Goal: Information Seeking & Learning: Learn about a topic

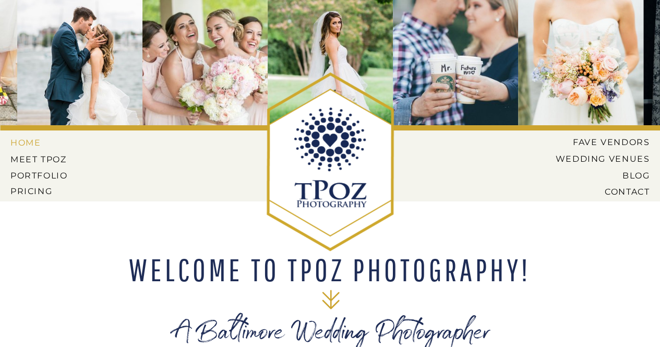
click at [19, 141] on nav "HOME" at bounding box center [33, 142] width 47 height 9
click at [49, 174] on nav "PORTFOLIO" at bounding box center [39, 175] width 59 height 9
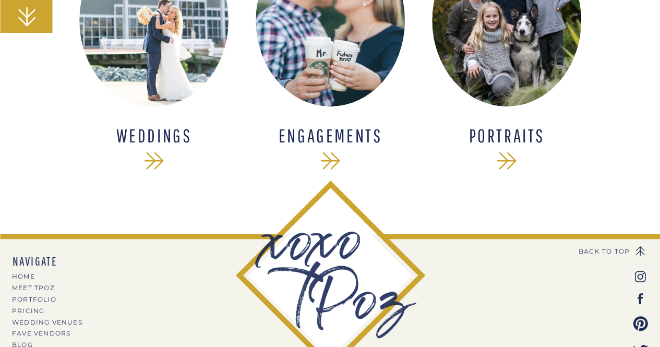
scroll to position [399, 0]
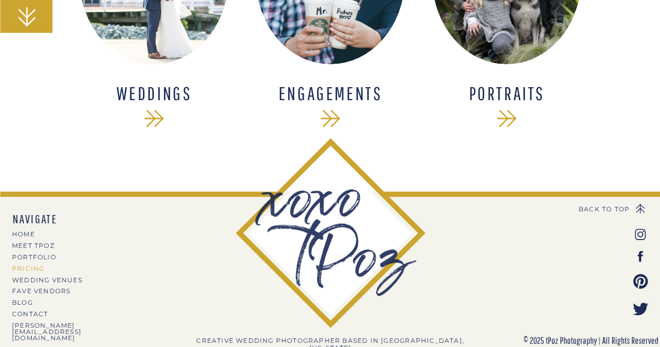
click at [30, 269] on nav "PRICING" at bounding box center [57, 268] width 91 height 6
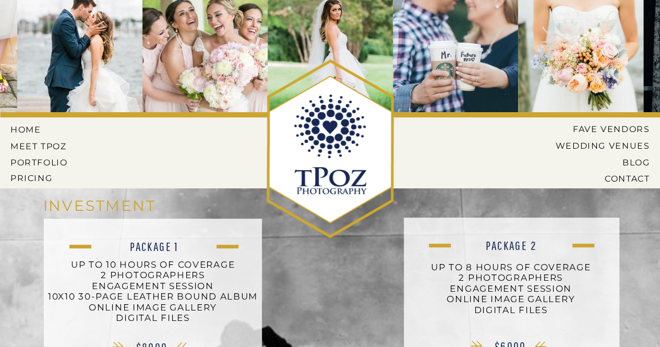
scroll to position [14, 0]
click at [587, 147] on nav "Wedding Venues" at bounding box center [594, 144] width 110 height 9
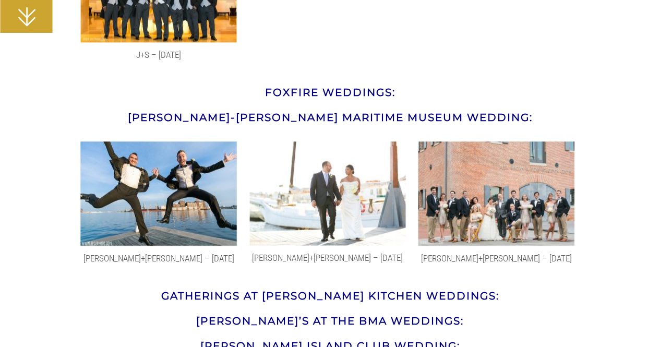
scroll to position [8922, 0]
click at [457, 259] on dd "Meredith+Brandon – 9.6.14" at bounding box center [495, 257] width 168 height 15
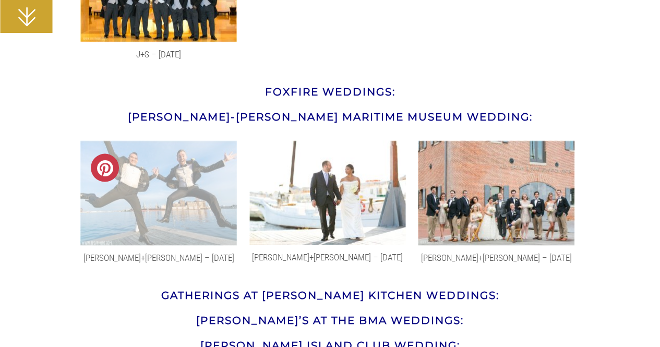
click at [184, 209] on img at bounding box center [158, 193] width 156 height 105
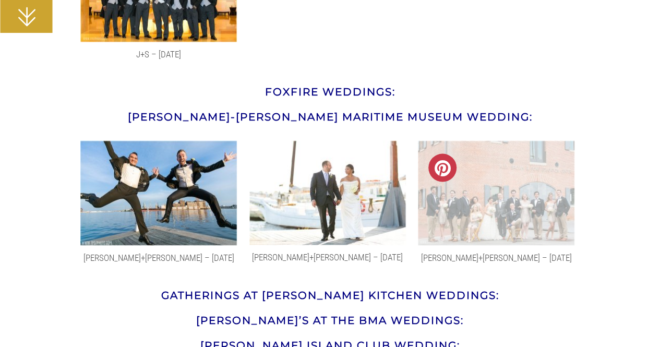
click at [532, 217] on img at bounding box center [496, 193] width 156 height 105
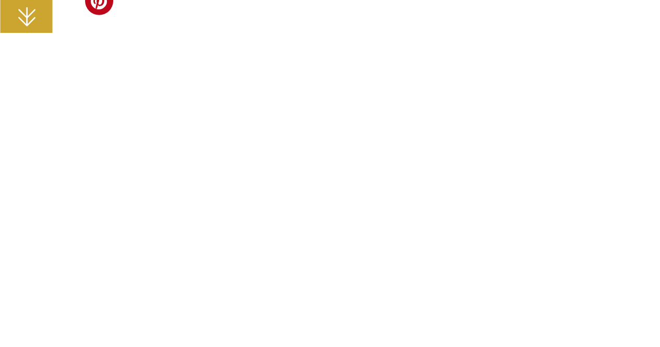
scroll to position [1546, 0]
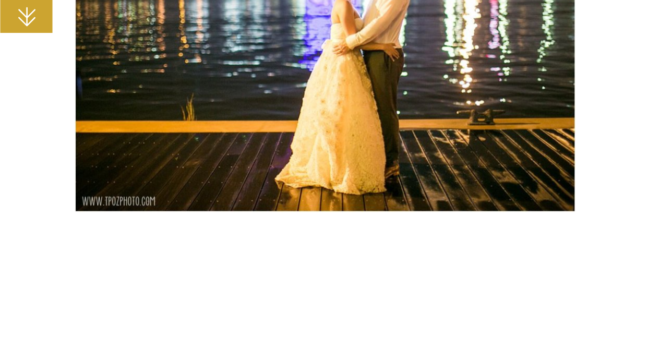
scroll to position [26585, 0]
